Goal: Find specific page/section

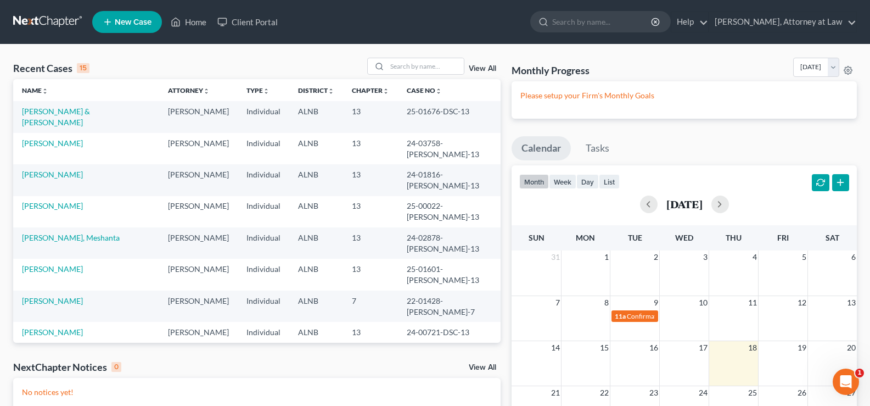
click at [390, 55] on div "Recent Cases 15 View All Name unfold_more expand_more expand_less Attorney unfo…" at bounding box center [435, 298] width 870 height 508
click at [413, 69] on input "search" at bounding box center [425, 66] width 77 height 16
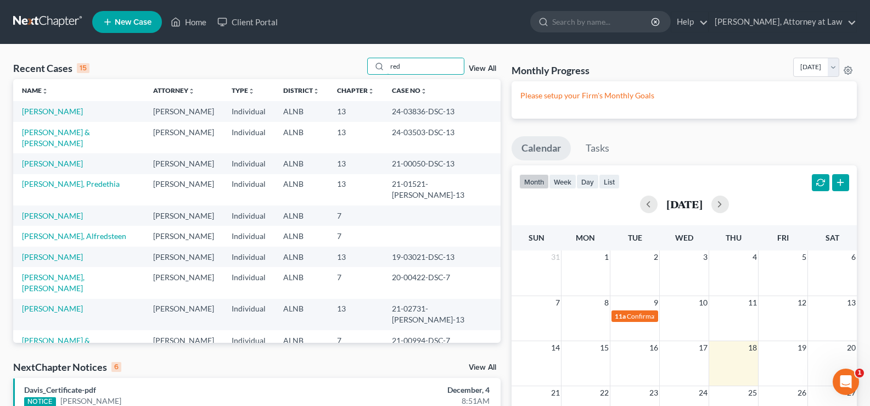
drag, startPoint x: 432, startPoint y: 68, endPoint x: 321, endPoint y: 29, distance: 118.4
click at [321, 29] on div "Home New Case Client Portal Daisy M. Holder, Attorney at Law holderesq_jh@bells…" at bounding box center [435, 322] width 870 height 645
type input "eth"
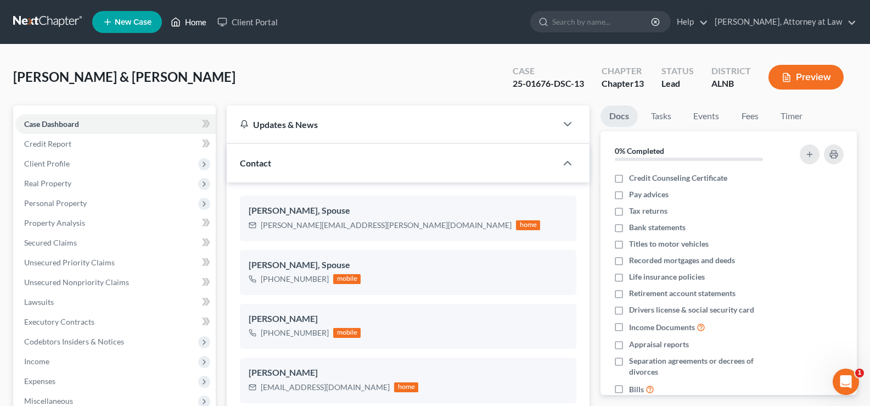
click at [193, 20] on link "Home" at bounding box center [188, 22] width 47 height 20
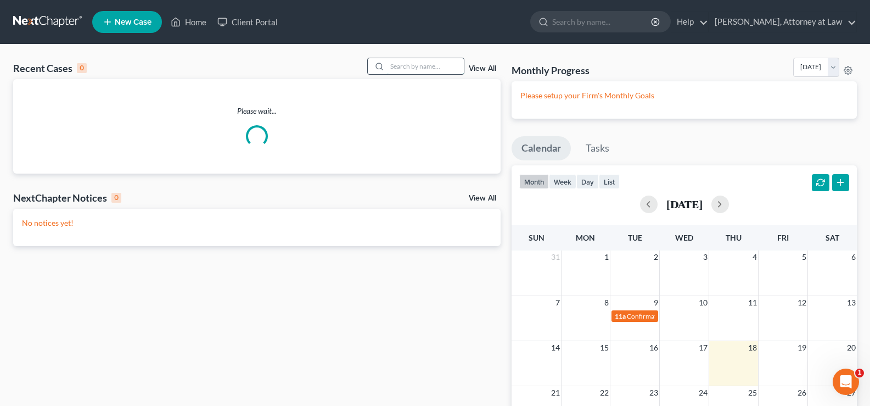
click at [432, 61] on input "search" at bounding box center [425, 66] width 77 height 16
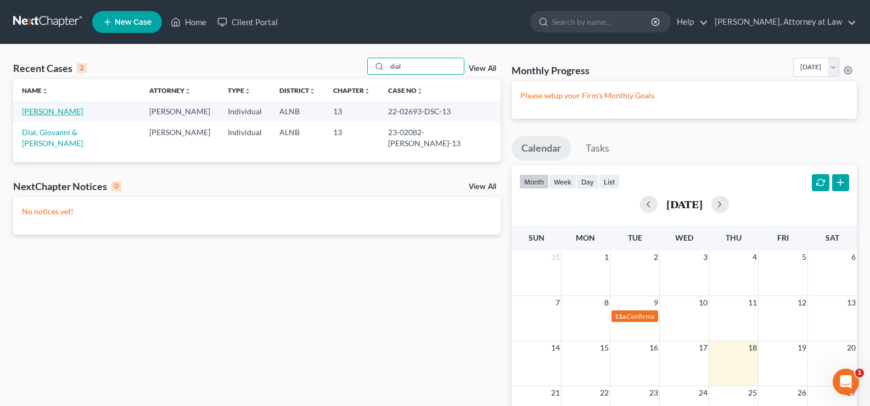
type input "dial"
click at [52, 107] on link "[PERSON_NAME]" at bounding box center [52, 110] width 61 height 9
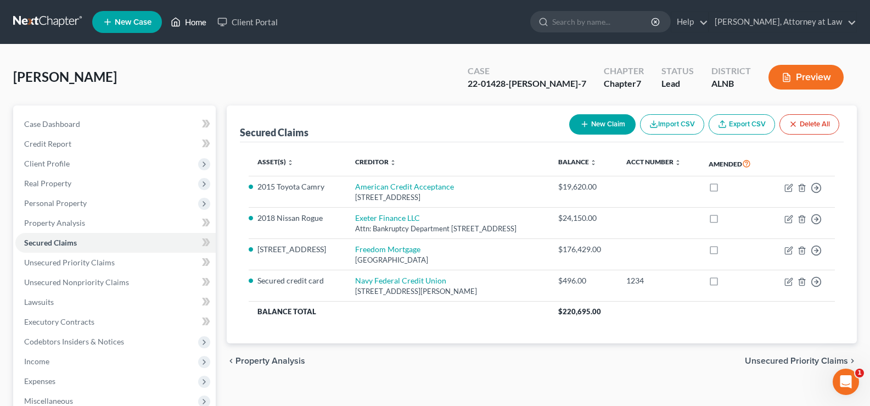
click at [193, 22] on link "Home" at bounding box center [188, 22] width 47 height 20
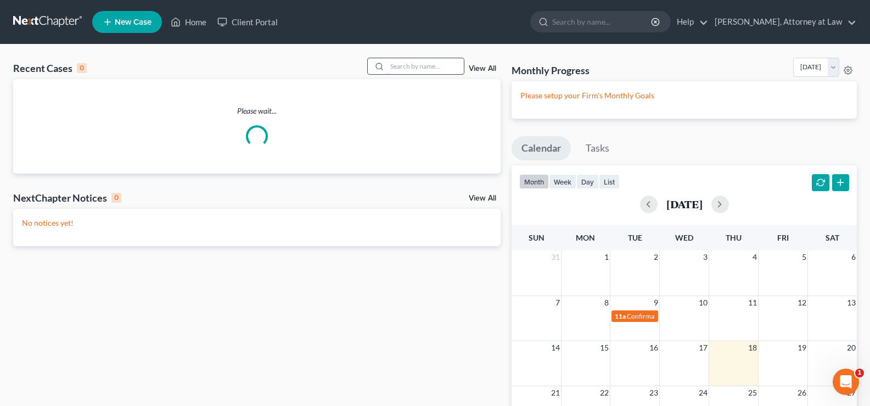
click at [391, 67] on input "search" at bounding box center [425, 66] width 77 height 16
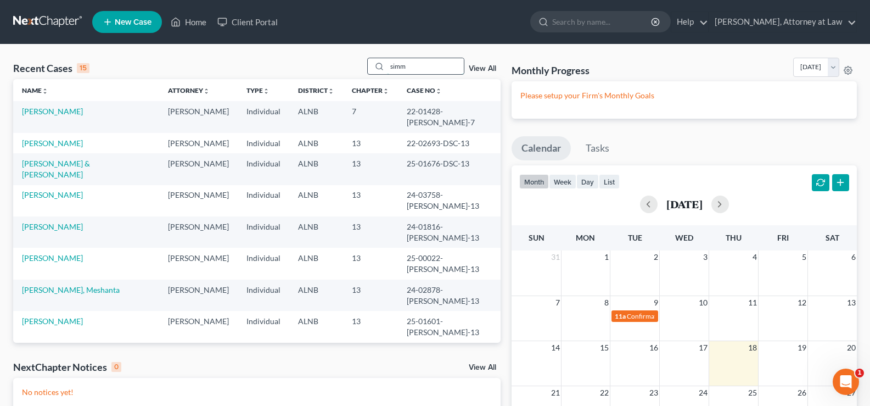
type input "simm"
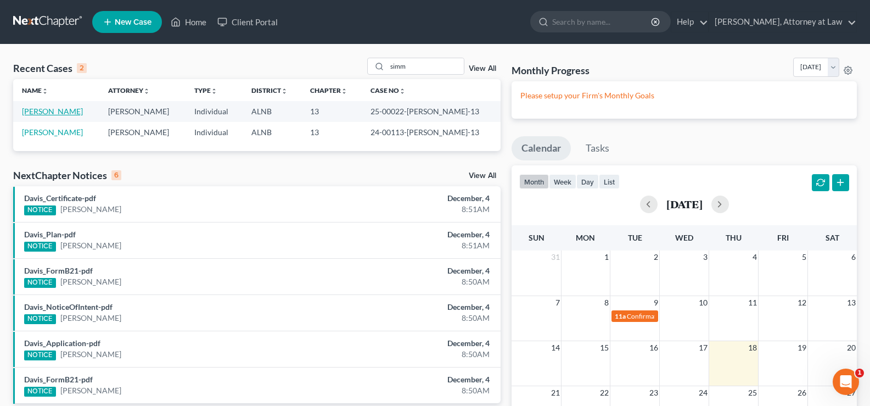
click at [48, 106] on td "Simmons, Andrea" at bounding box center [56, 111] width 86 height 20
click at [43, 109] on link "Simmons, Andrea" at bounding box center [52, 110] width 61 height 9
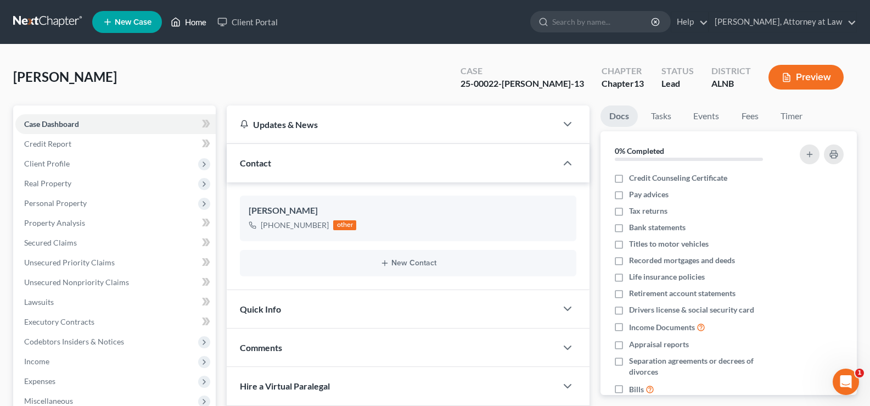
click at [195, 25] on link "Home" at bounding box center [188, 22] width 47 height 20
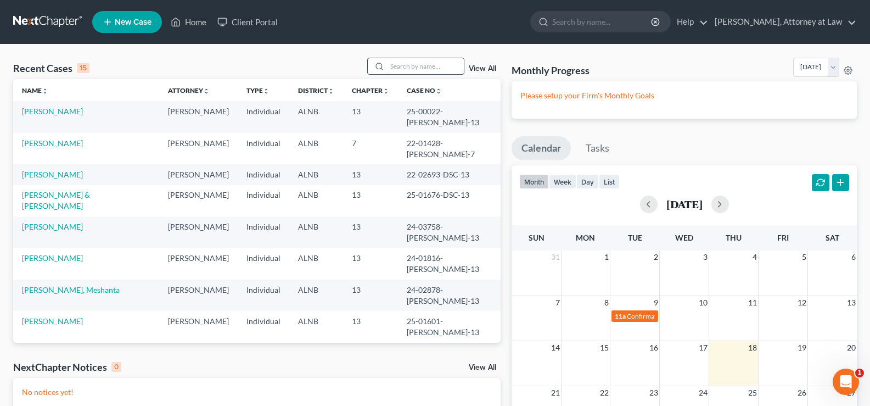
click at [413, 70] on input "search" at bounding box center [425, 66] width 77 height 16
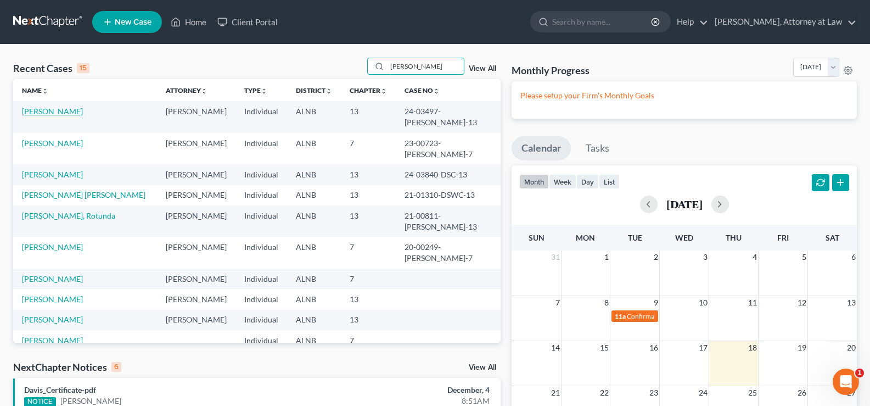
type input "moore"
click at [59, 111] on link "Moore, Perry" at bounding box center [52, 110] width 61 height 9
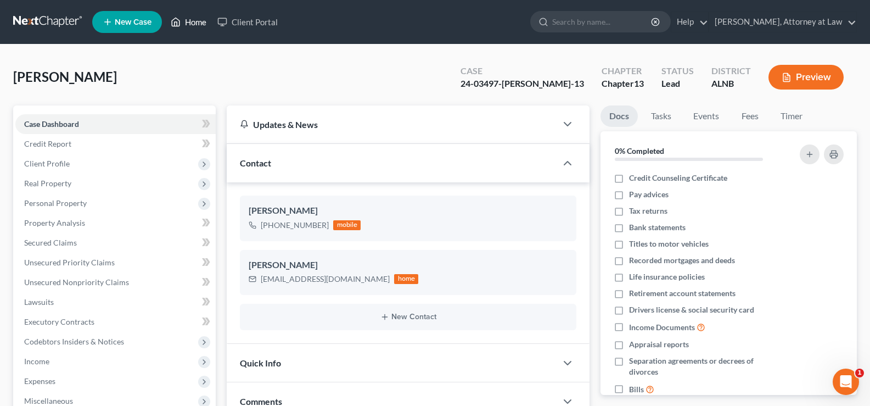
drag, startPoint x: 191, startPoint y: 23, endPoint x: 460, endPoint y: 74, distance: 274.3
click at [191, 23] on link "Home" at bounding box center [188, 22] width 47 height 20
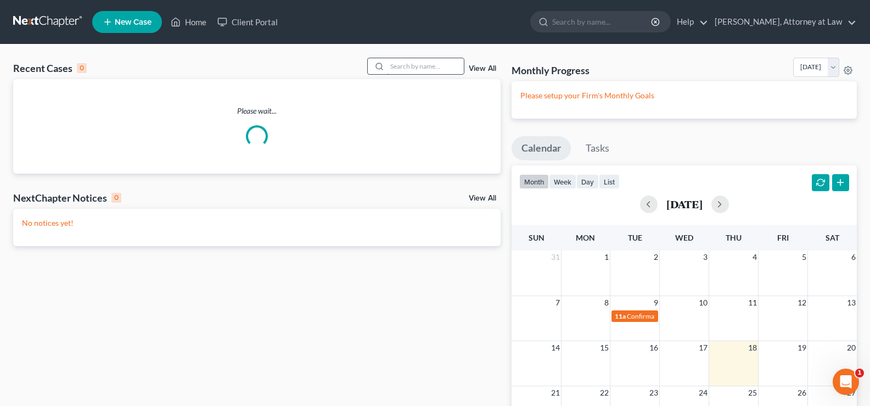
click at [401, 69] on input "search" at bounding box center [425, 66] width 77 height 16
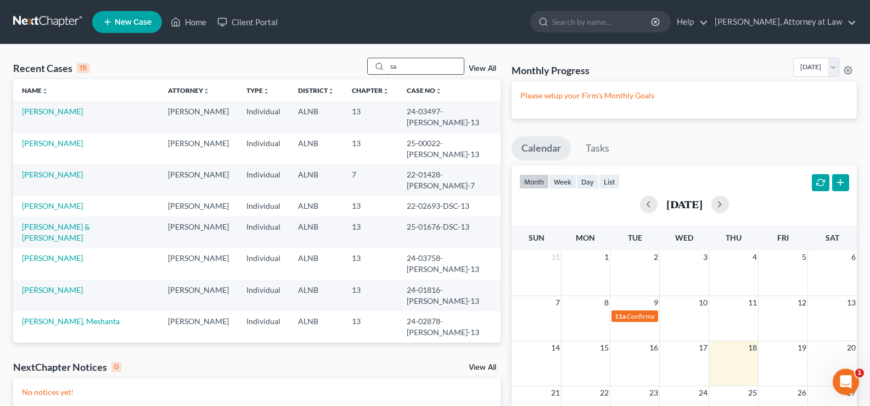
type input "s"
type input "cole"
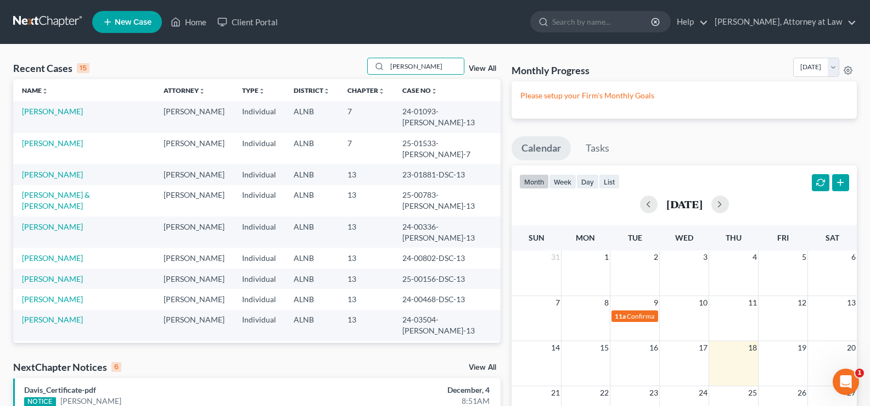
click at [60, 116] on td "[PERSON_NAME]" at bounding box center [84, 116] width 142 height 31
click at [57, 111] on link "[PERSON_NAME]" at bounding box center [52, 110] width 61 height 9
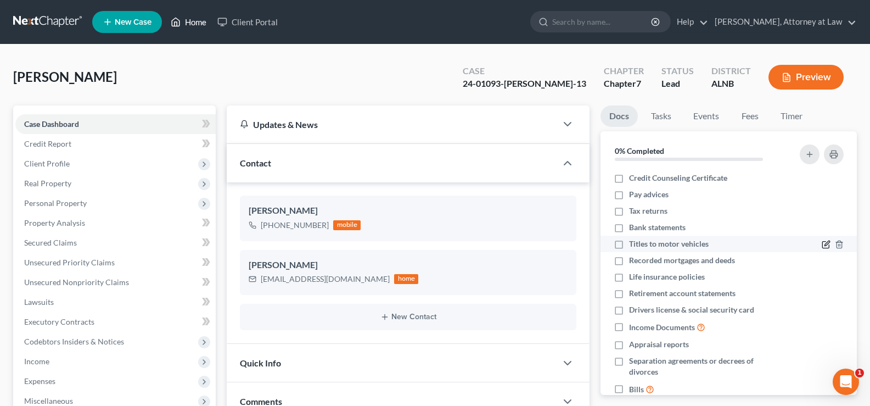
drag, startPoint x: 198, startPoint y: 21, endPoint x: 822, endPoint y: 244, distance: 662.1
click at [198, 21] on link "Home" at bounding box center [188, 22] width 47 height 20
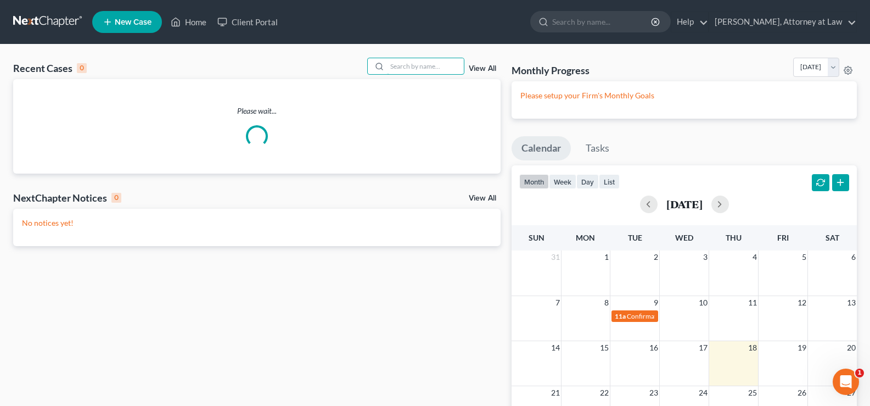
drag, startPoint x: 404, startPoint y: 58, endPoint x: 393, endPoint y: 53, distance: 12.0
click at [404, 59] on input "search" at bounding box center [425, 66] width 77 height 16
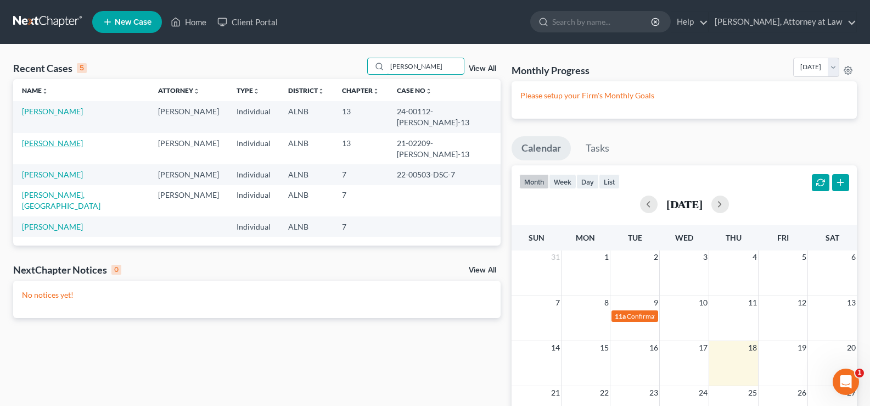
type input "patterson"
click at [72, 138] on link "[PERSON_NAME]" at bounding box center [52, 142] width 61 height 9
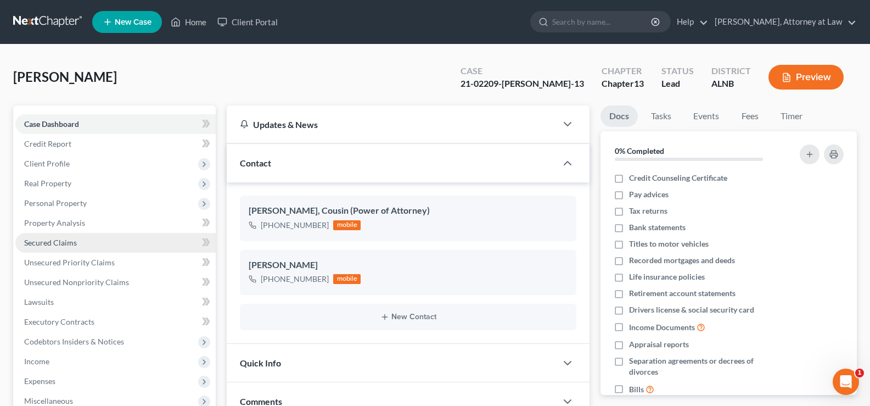
click at [50, 243] on span "Secured Claims" at bounding box center [50, 242] width 53 height 9
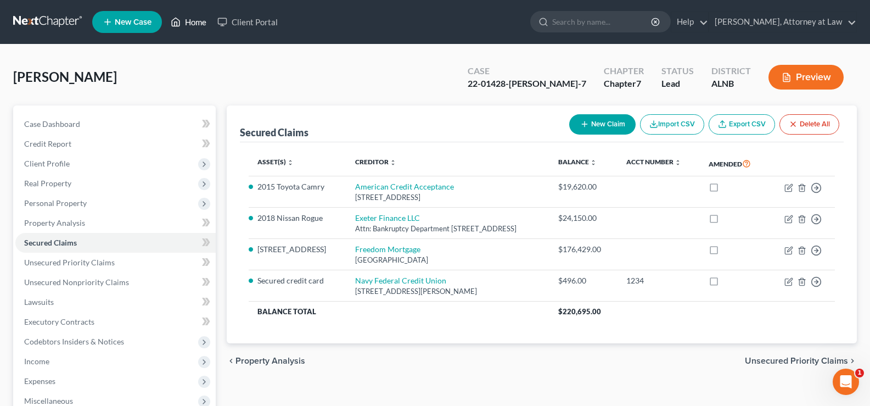
click at [194, 21] on link "Home" at bounding box center [188, 22] width 47 height 20
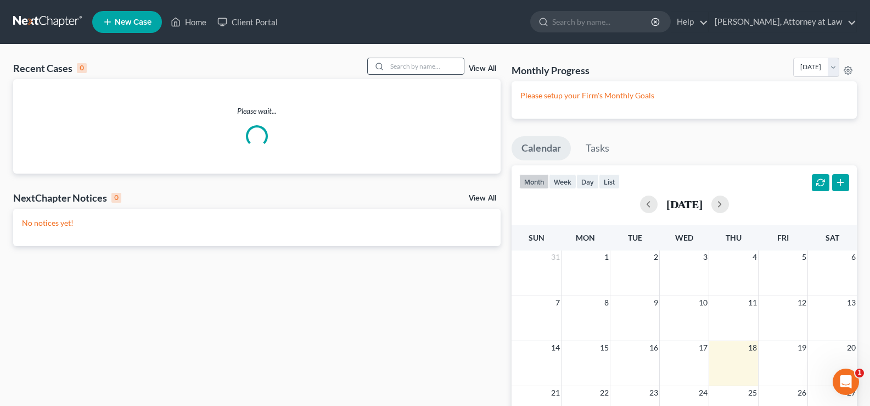
click at [387, 65] on div at bounding box center [378, 66] width 20 height 16
click at [394, 65] on input "search" at bounding box center [425, 66] width 77 height 16
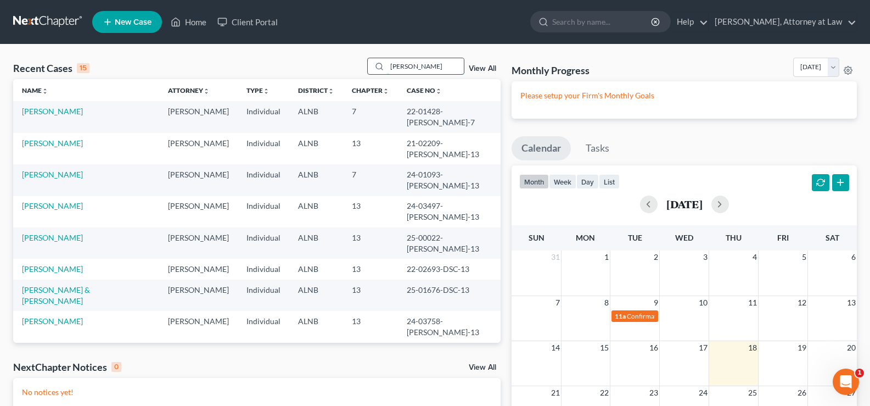
type input "[PERSON_NAME]"
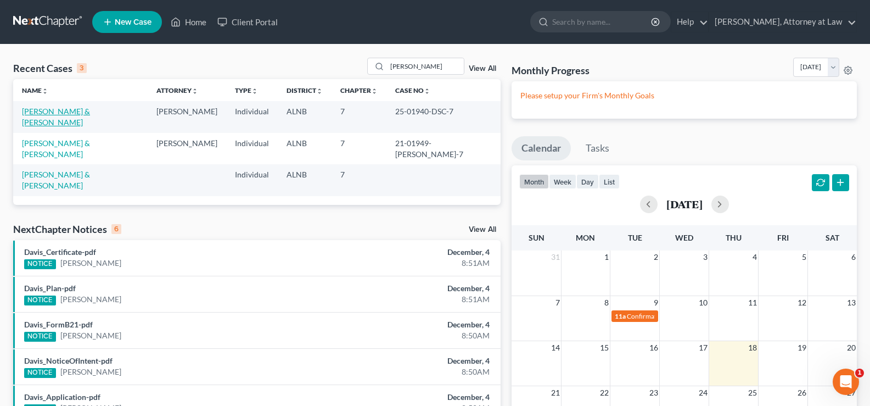
click at [74, 111] on link "[PERSON_NAME] & [PERSON_NAME]" at bounding box center [56, 116] width 68 height 20
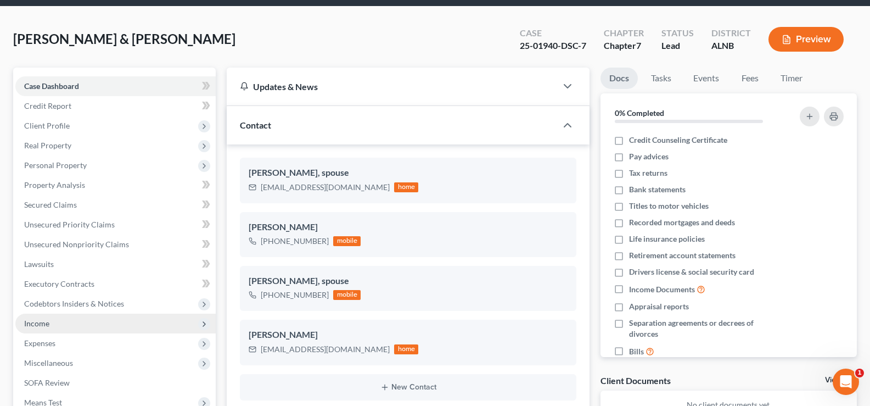
scroll to position [55, 0]
